Goal: Information Seeking & Learning: Find contact information

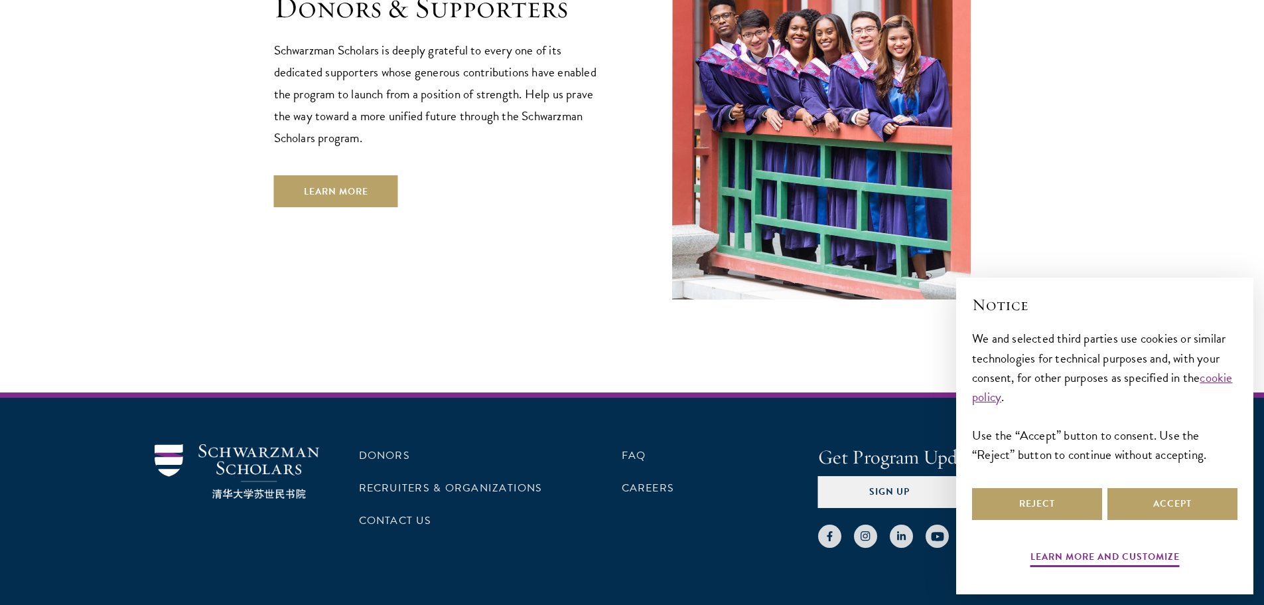
scroll to position [3819, 0]
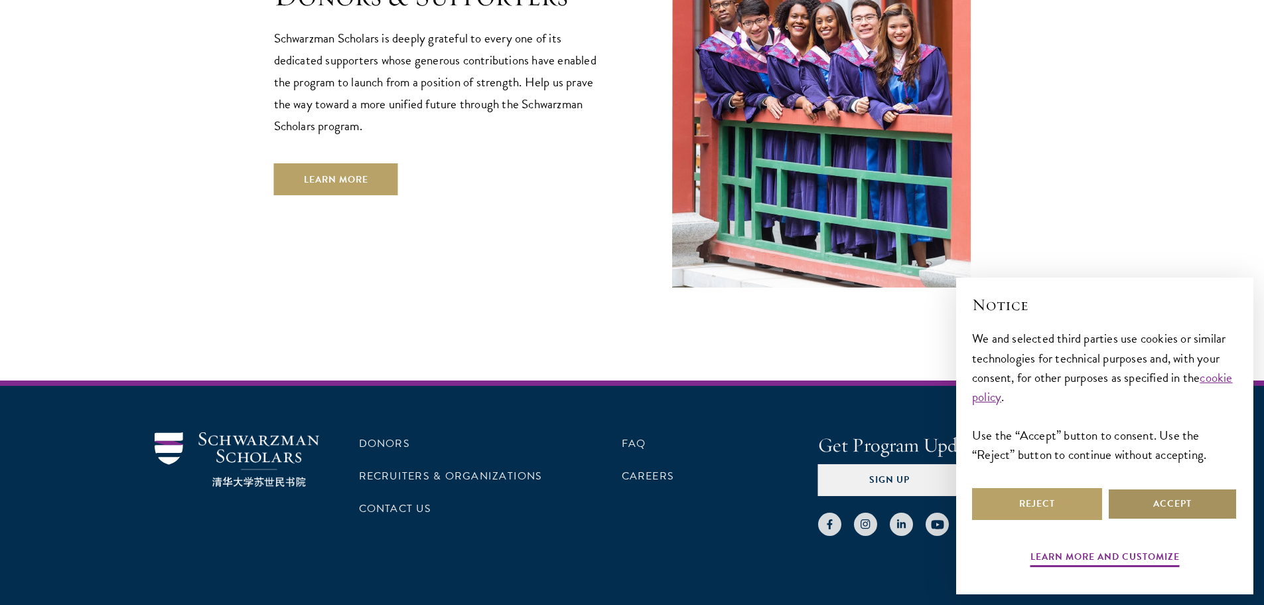
click at [1205, 504] on button "Accept" at bounding box center [1173, 504] width 130 height 32
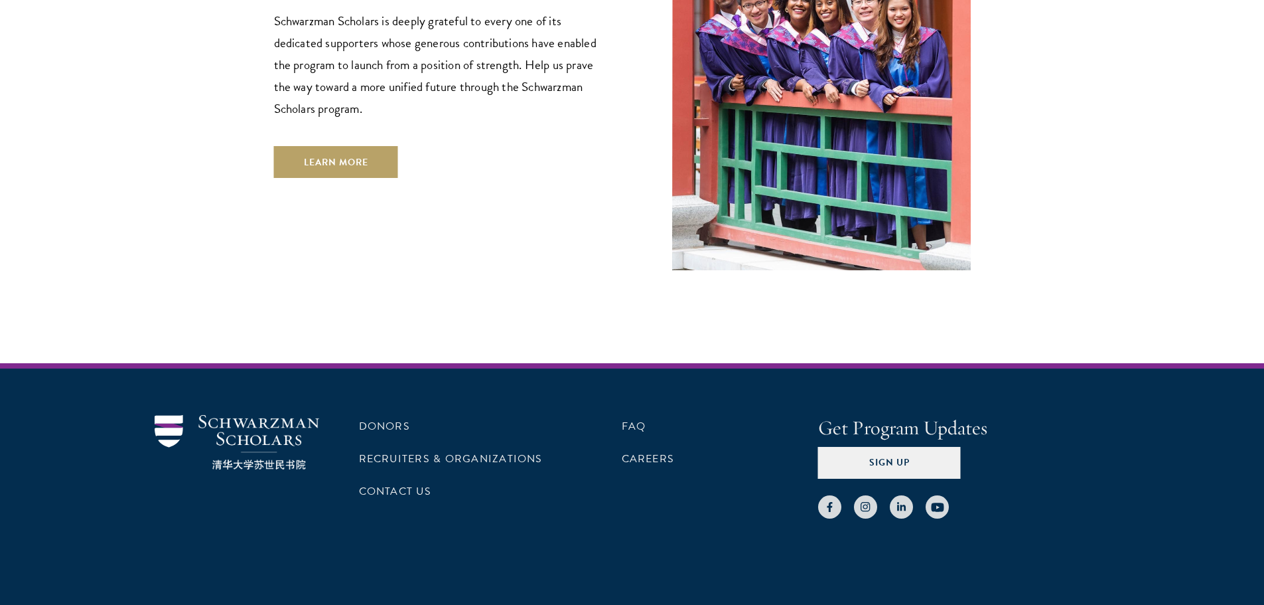
scroll to position [3844, 0]
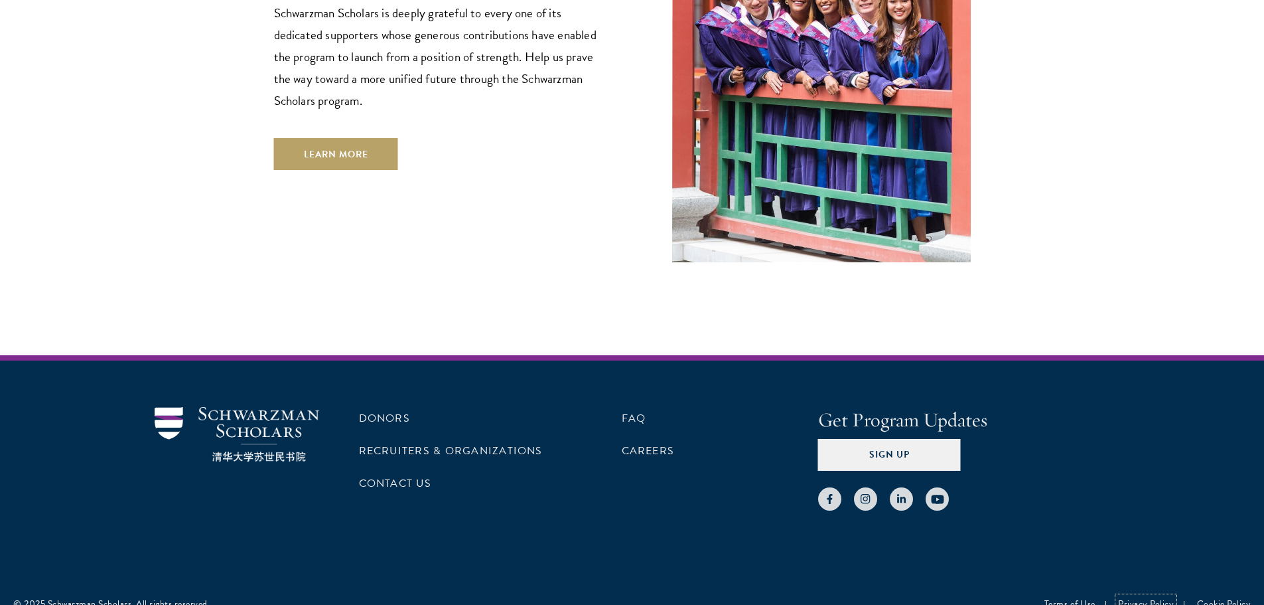
click at [1147, 597] on link "Privacy Policy" at bounding box center [1146, 604] width 56 height 14
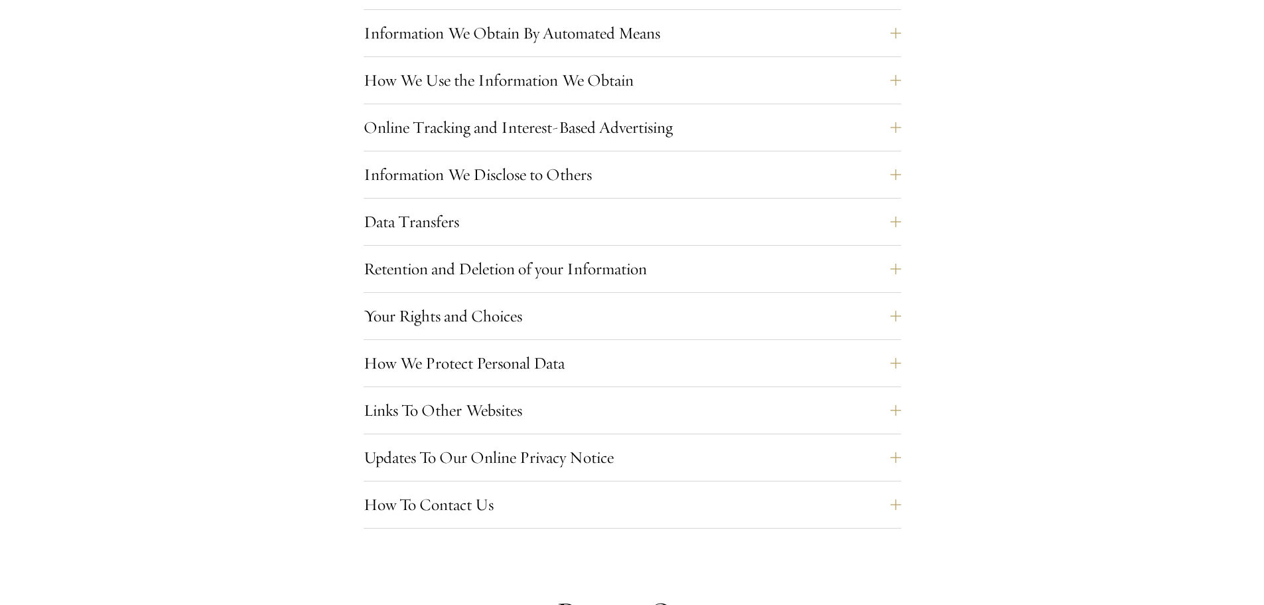
scroll to position [1194, 0]
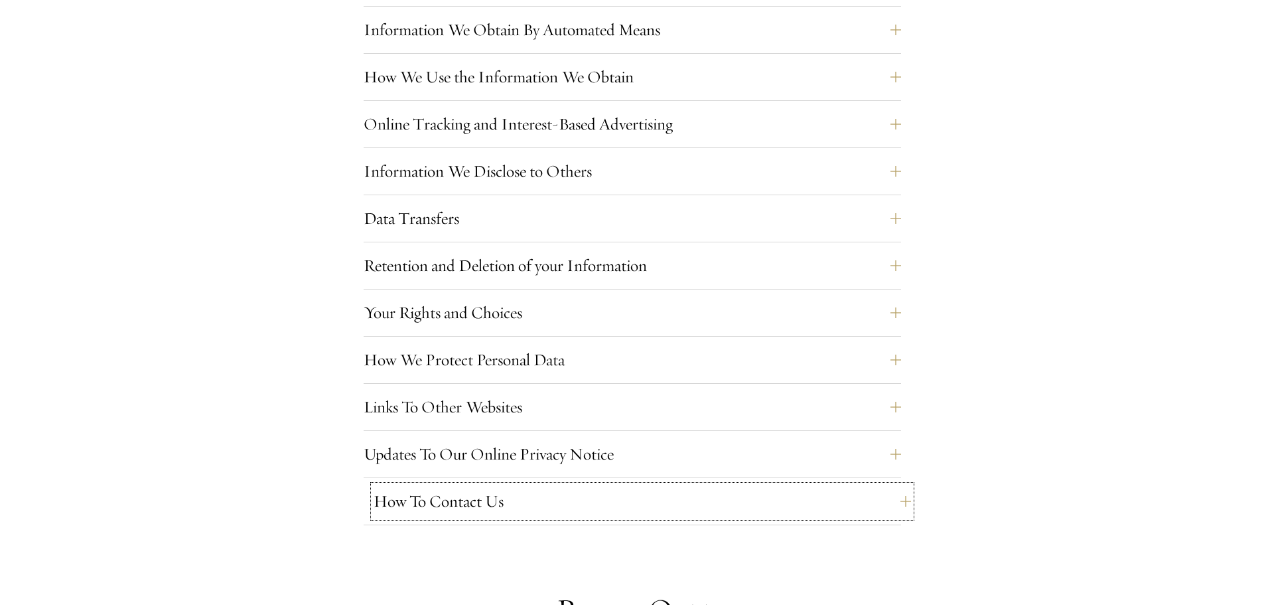
click at [906, 497] on button "How To Contact Us" at bounding box center [643, 501] width 538 height 32
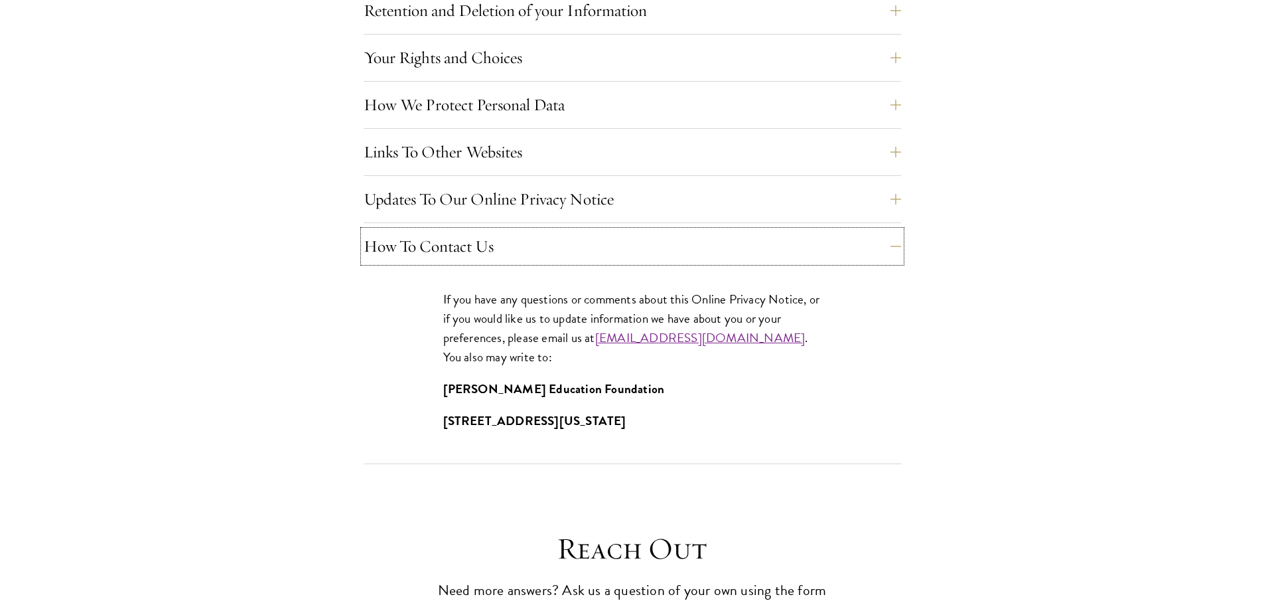
scroll to position [1460, 0]
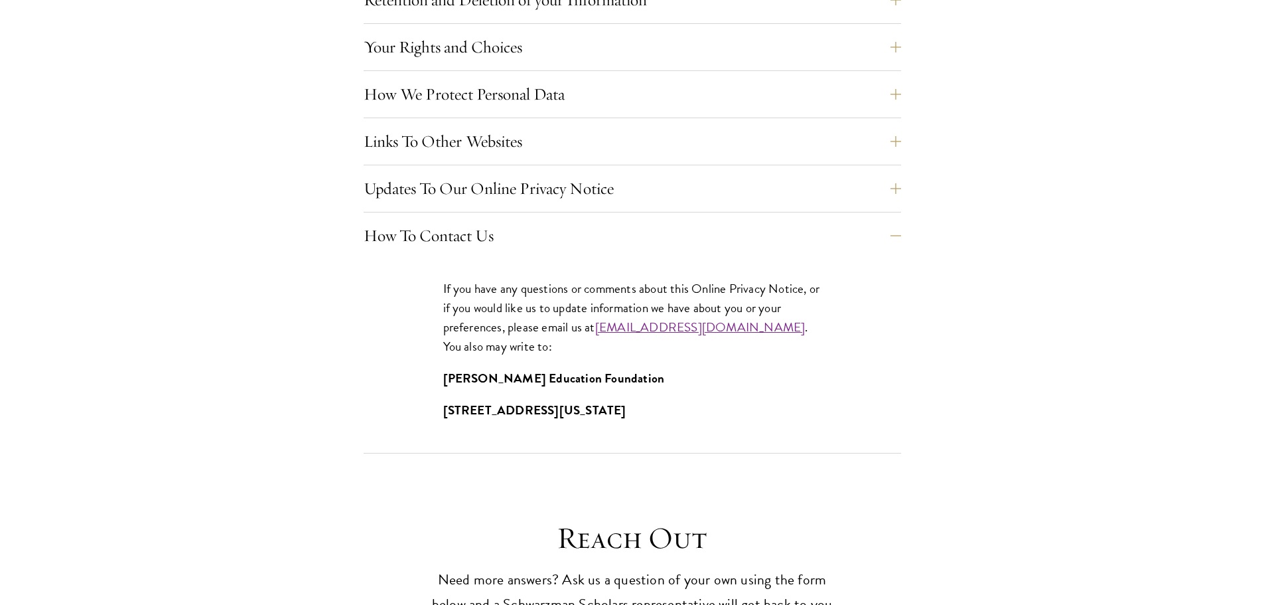
drag, startPoint x: 597, startPoint y: 338, endPoint x: 644, endPoint y: 338, distance: 47.1
click at [644, 338] on p "If you have any questions or comments about this Online Privacy Notice, or if y…" at bounding box center [632, 317] width 378 height 77
drag, startPoint x: 595, startPoint y: 323, endPoint x: 764, endPoint y: 336, distance: 169.7
click at [764, 336] on p "If you have any questions or comments about this Online Privacy Notice, or if y…" at bounding box center [632, 317] width 378 height 77
click at [602, 362] on div "If you have any questions or comments about this Online Privacy Notice, or if y…" at bounding box center [632, 356] width 458 height 194
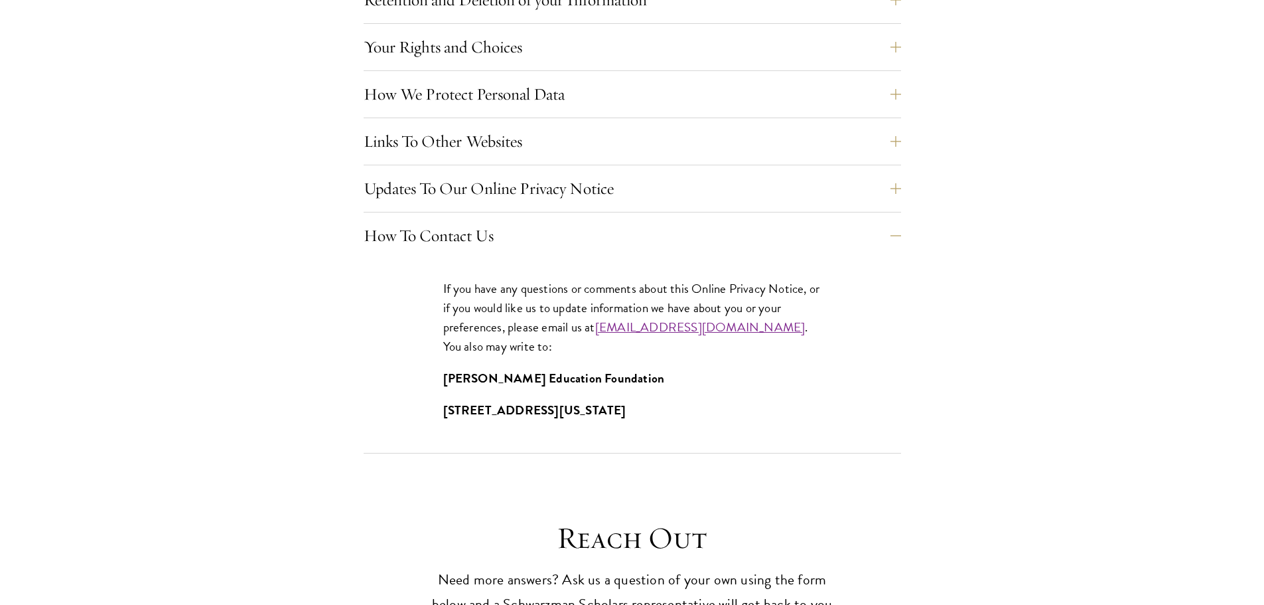
drag, startPoint x: 596, startPoint y: 328, endPoint x: 764, endPoint y: 334, distance: 168.0
click at [764, 334] on p "If you have any questions or comments about this Online Privacy Notice, or if y…" at bounding box center [632, 317] width 378 height 77
copy p "inquiry@schwarzmanscholars.org"
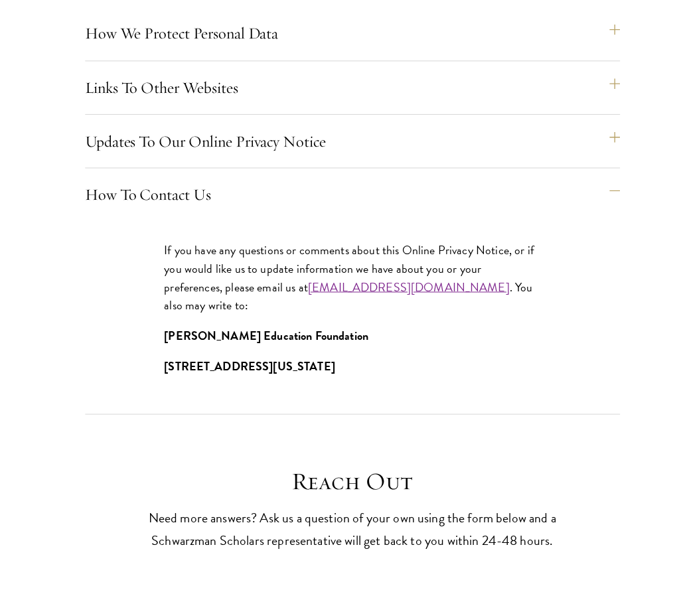
scroll to position [1462, 0]
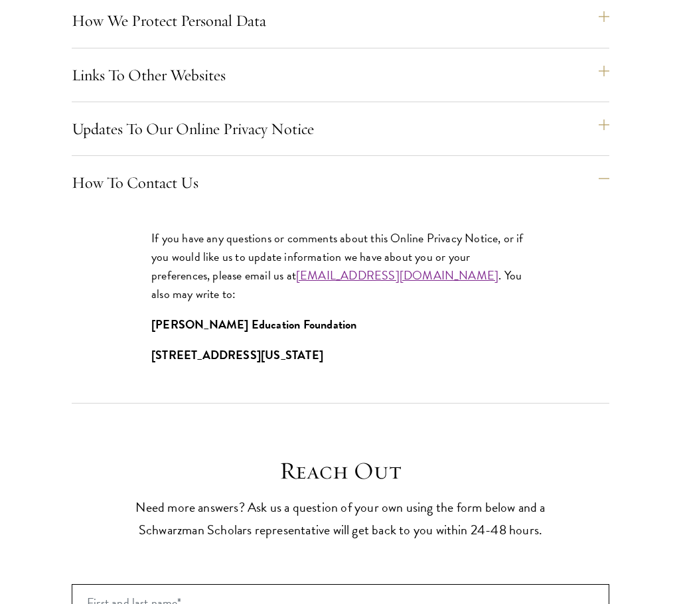
click at [504, 362] on p "641 Lexington Avenue, 23rd Floor | New York, NY 10022" at bounding box center [340, 355] width 378 height 19
click at [367, 284] on span "inquiry@schwarzmanscholars.org" at bounding box center [397, 275] width 202 height 18
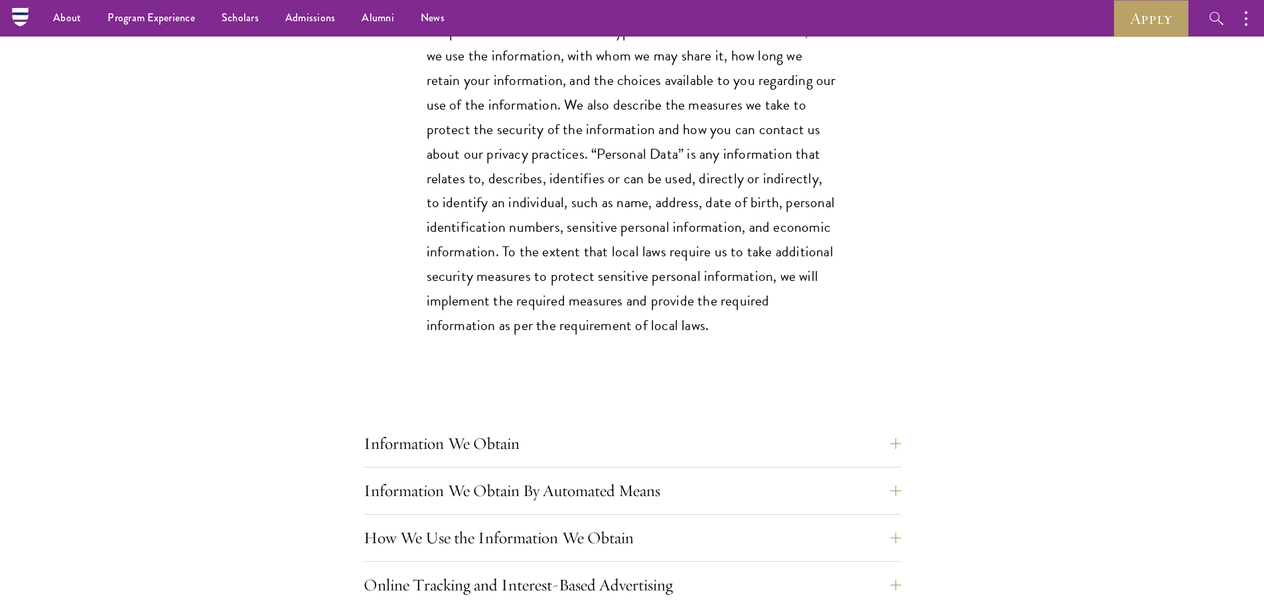
scroll to position [730, 0]
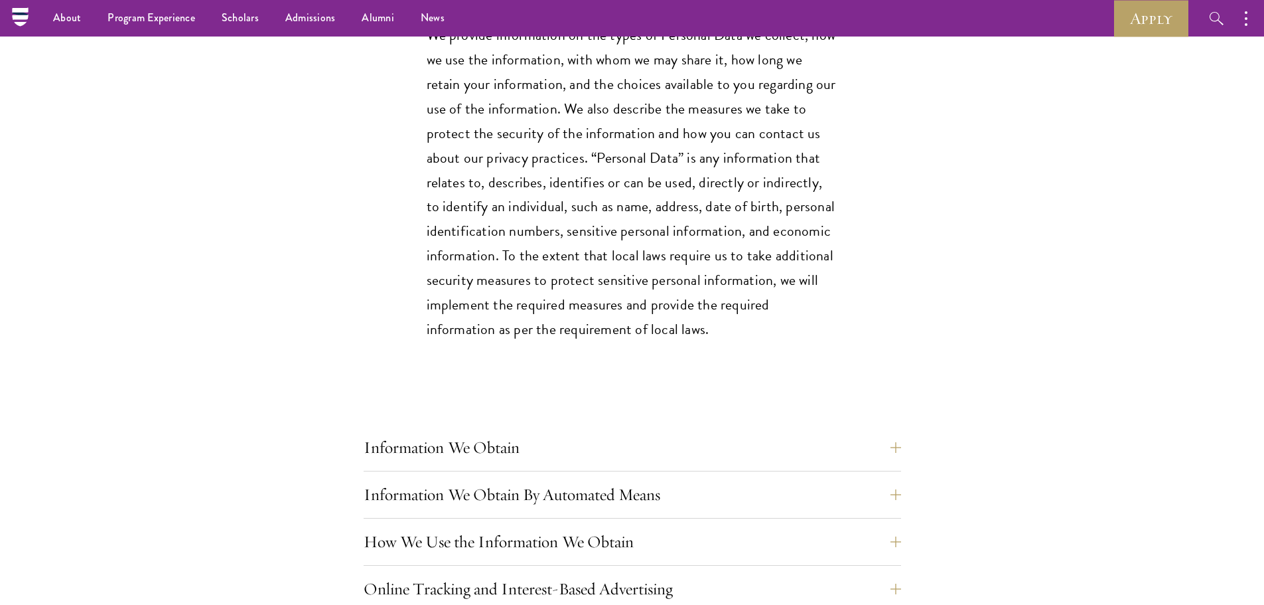
click at [914, 248] on header "Online Privacy Notice We at Stephen A. Schwarzman Education Foundation (“ SASEF…" at bounding box center [632, 2] width 1264 height 679
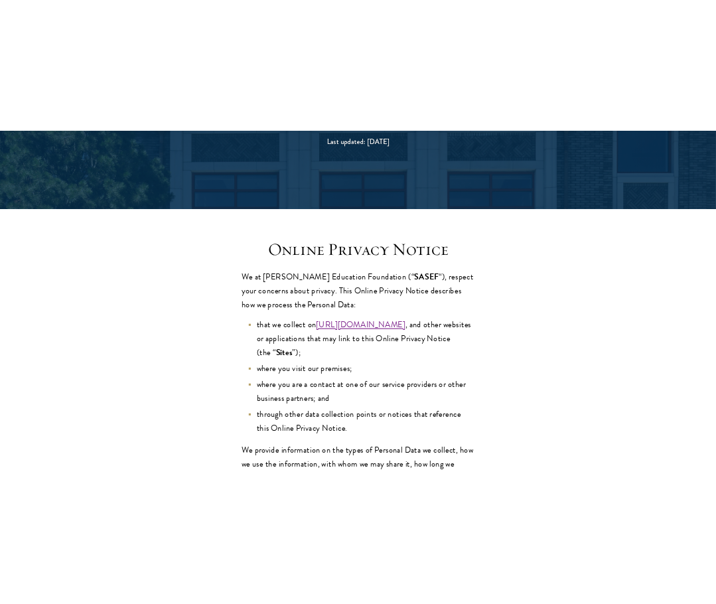
scroll to position [224, 0]
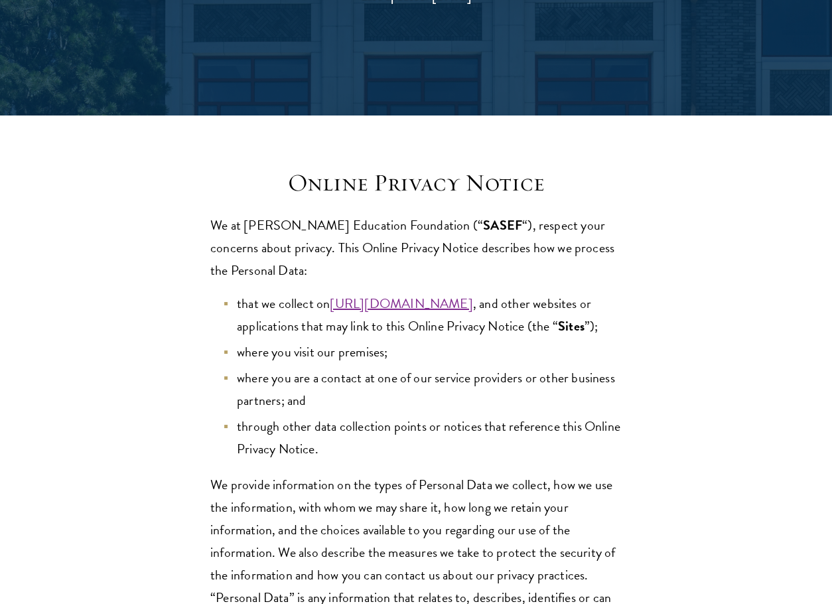
drag, startPoint x: 529, startPoint y: 139, endPoint x: 568, endPoint y: 124, distance: 41.8
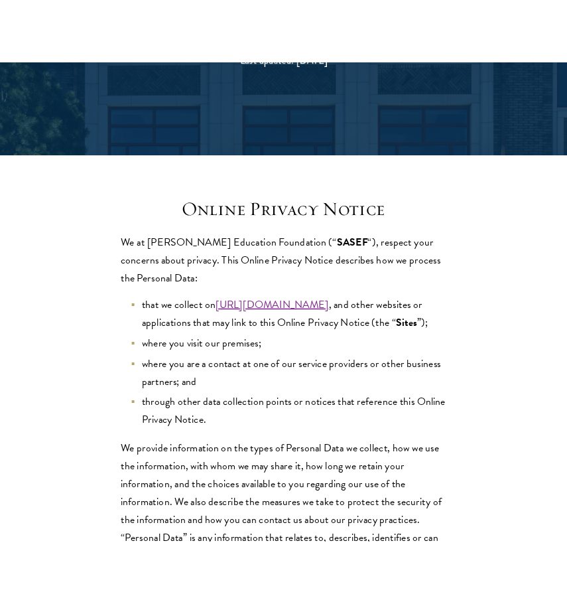
scroll to position [226, 0]
